Goal: Obtain resource: Obtain resource

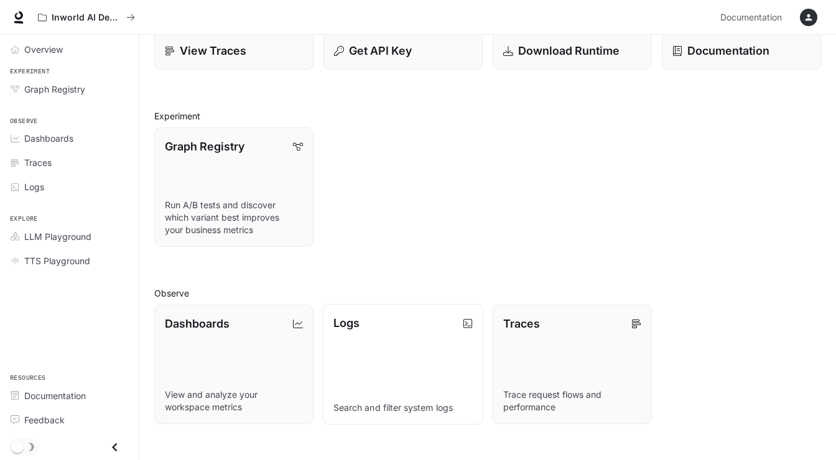
scroll to position [65, 0]
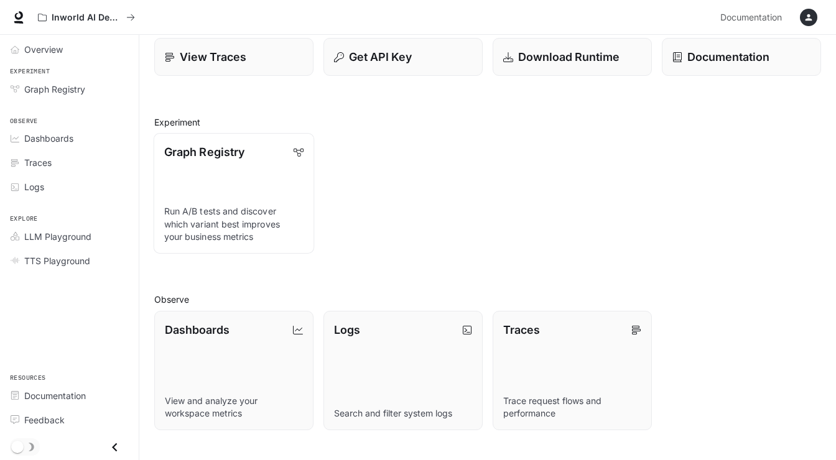
click at [195, 151] on p "Graph Registry" at bounding box center [204, 152] width 80 height 17
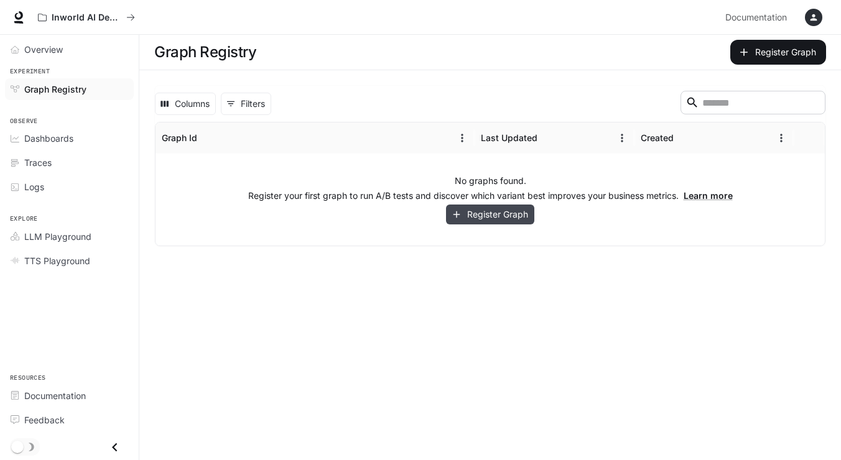
click at [481, 216] on button "Register Graph" at bounding box center [490, 215] width 88 height 21
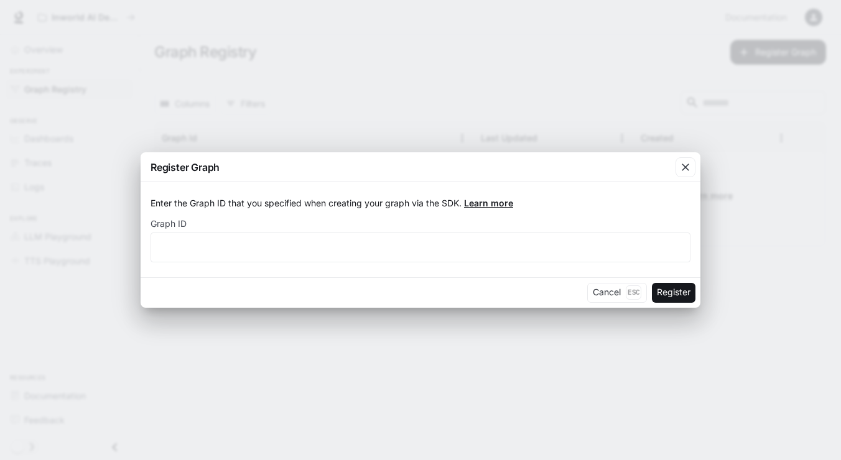
click at [485, 201] on link "Learn more" at bounding box center [488, 203] width 49 height 11
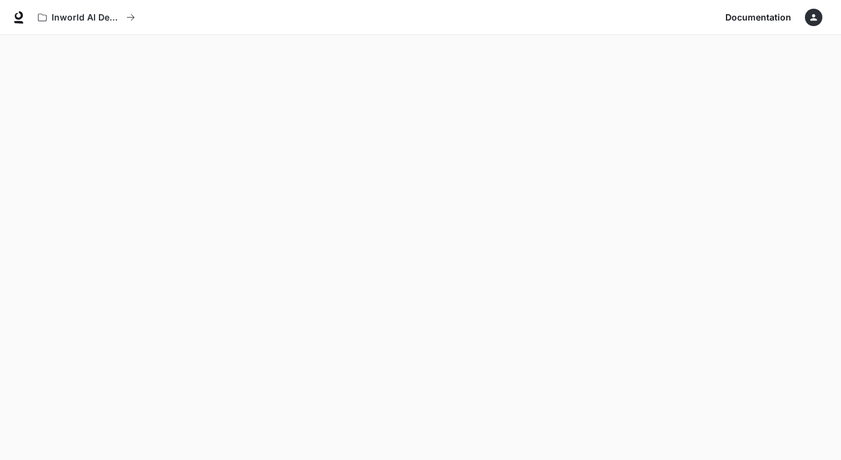
scroll to position [1, -2]
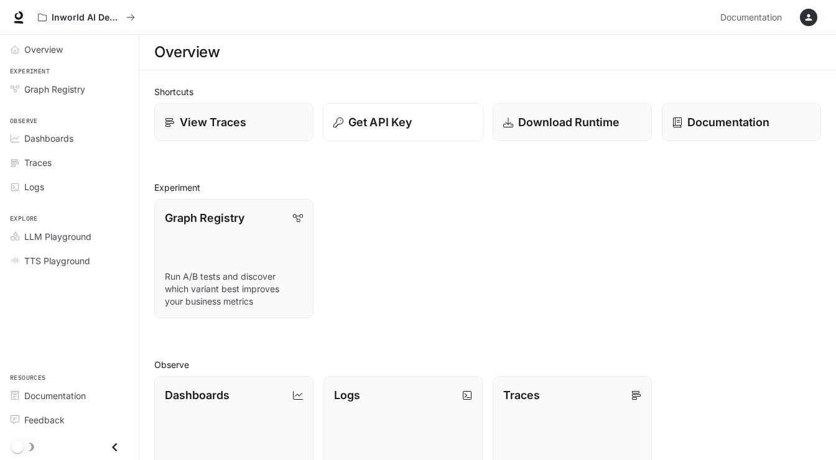
click at [392, 124] on p "Get API Key" at bounding box center [379, 122] width 63 height 17
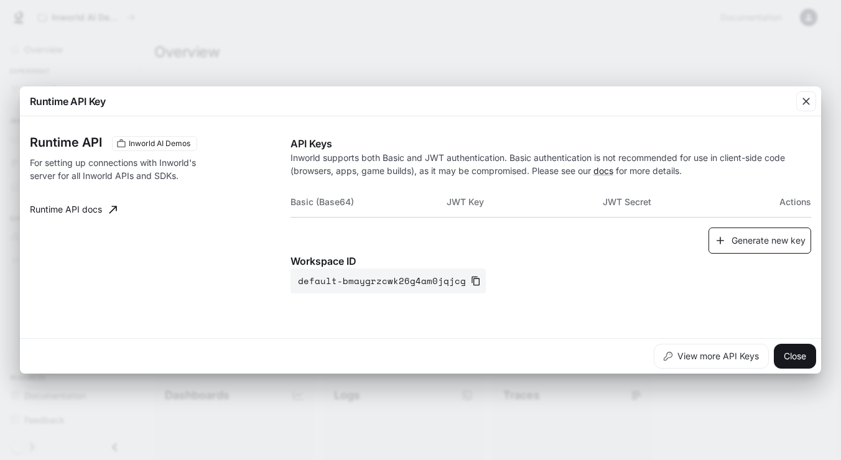
click at [754, 246] on button "Generate new key" at bounding box center [759, 241] width 103 height 27
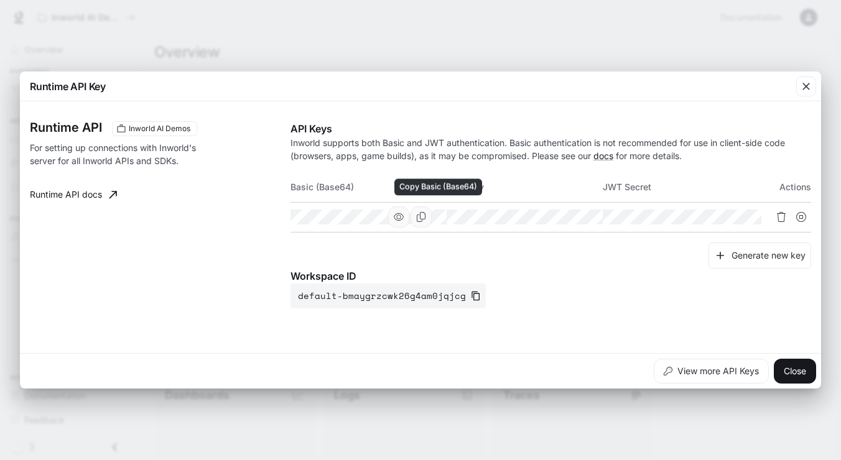
click at [425, 217] on icon "Copy Basic (Base64)" at bounding box center [421, 217] width 9 height 10
click at [426, 215] on icon "Copy Basic (Base64)" at bounding box center [421, 217] width 10 height 10
click at [426, 214] on icon "Copy Basic (Base64)" at bounding box center [421, 217] width 10 height 10
click at [471, 300] on icon "button" at bounding box center [476, 296] width 10 height 10
click at [426, 212] on icon "Copy Basic (Base64)" at bounding box center [421, 217] width 10 height 10
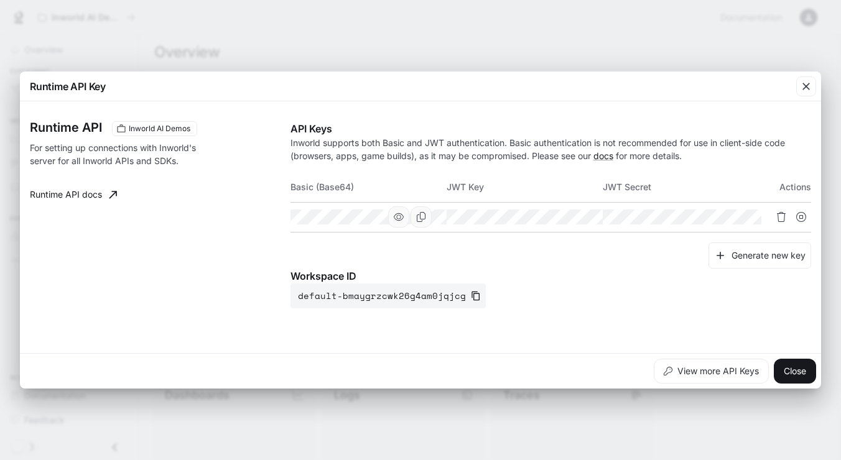
click at [404, 218] on icon "button" at bounding box center [399, 217] width 10 height 10
click at [759, 261] on button "Generate new key" at bounding box center [759, 256] width 103 height 27
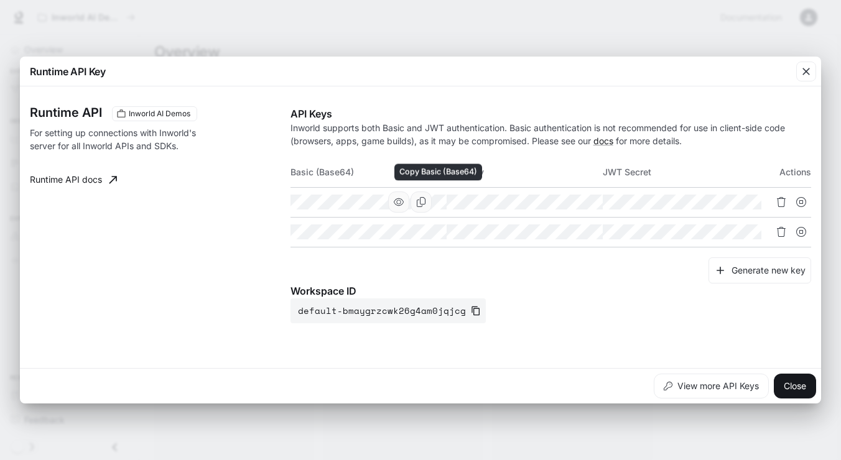
click at [426, 200] on icon "Copy Basic (Base64)" at bounding box center [421, 202] width 10 height 10
